Goal: Find specific page/section: Find specific page/section

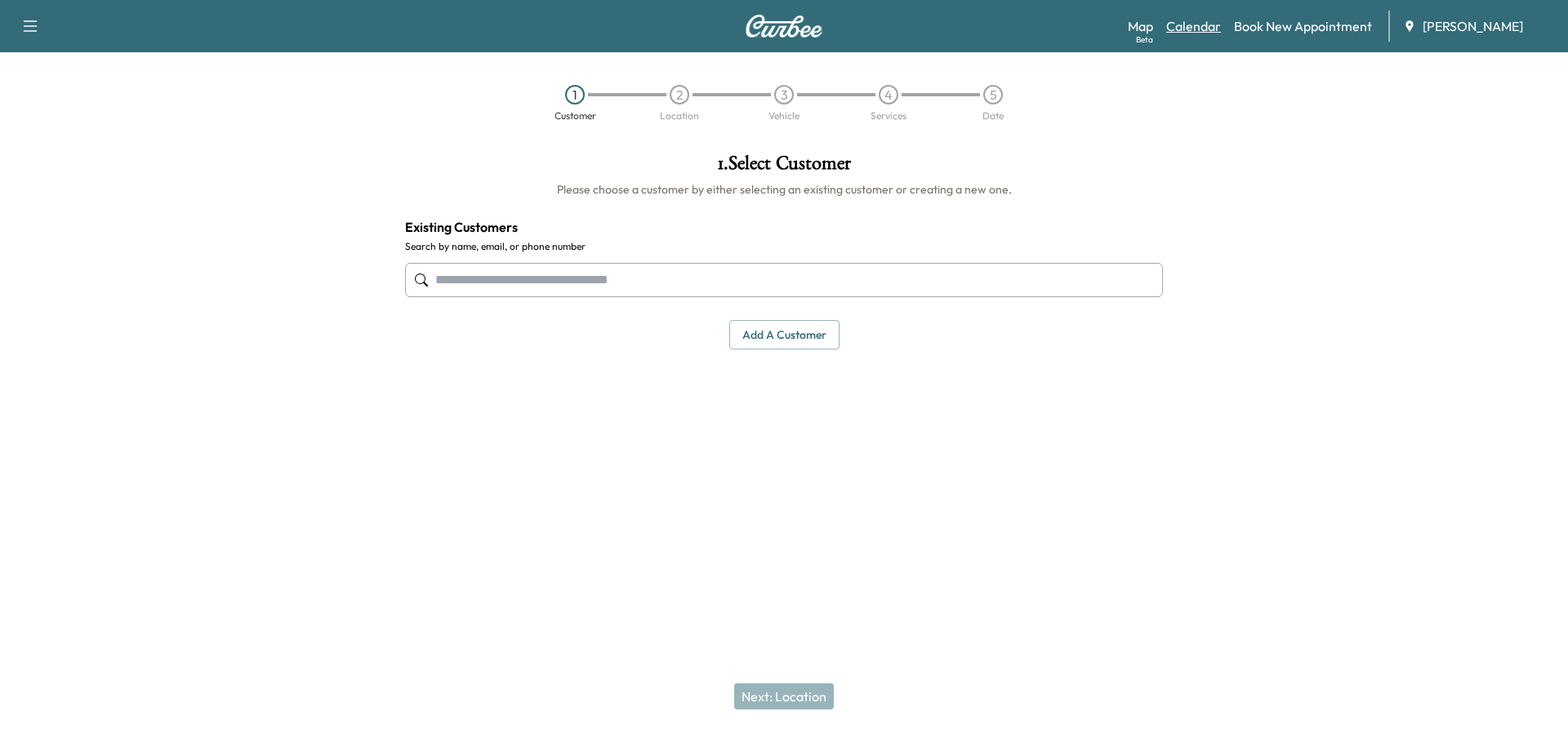
click at [1198, 29] on link "Calendar" at bounding box center [1193, 26] width 55 height 20
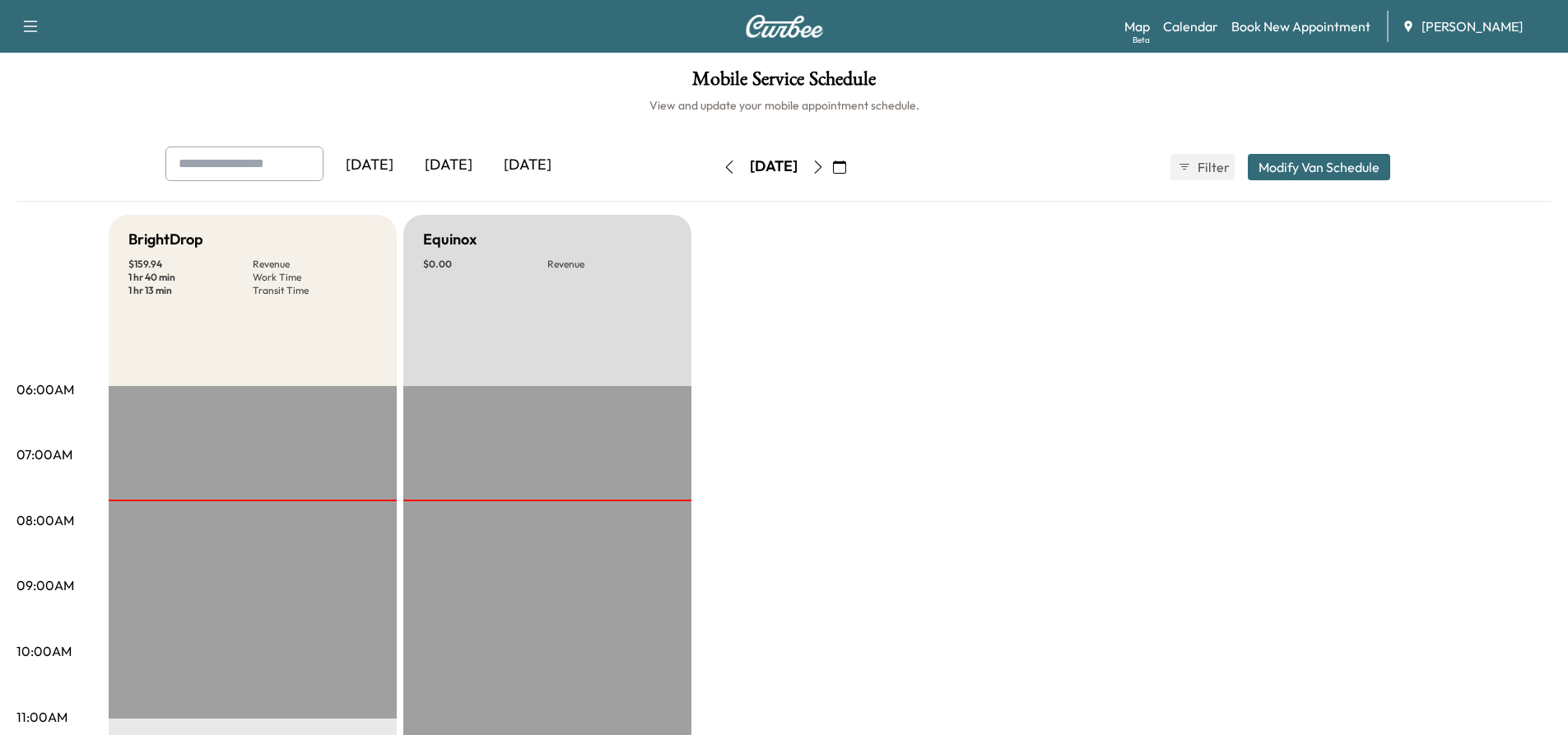
click at [715, 168] on button "button" at bounding box center [729, 167] width 28 height 27
click at [824, 167] on icon "button" at bounding box center [817, 167] width 13 height 13
click at [725, 164] on icon "button" at bounding box center [729, 167] width 8 height 13
